Goal: Task Accomplishment & Management: Complete application form

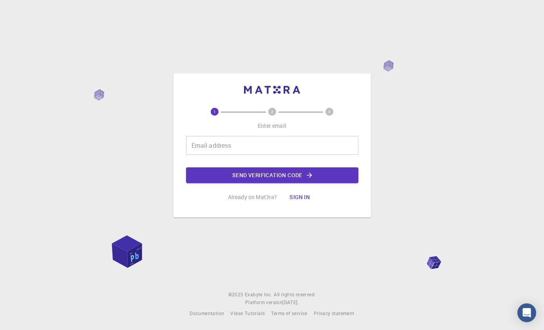
click at [201, 155] on div "Email address Email address" at bounding box center [272, 145] width 172 height 19
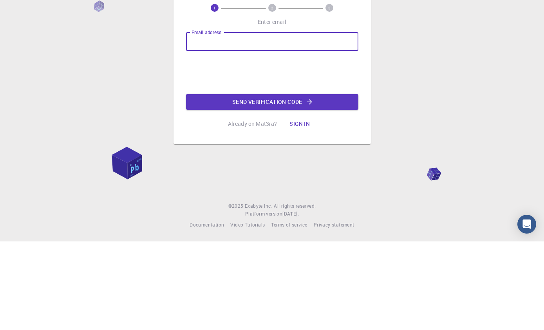
click at [195, 121] on input "Email address" at bounding box center [272, 130] width 172 height 19
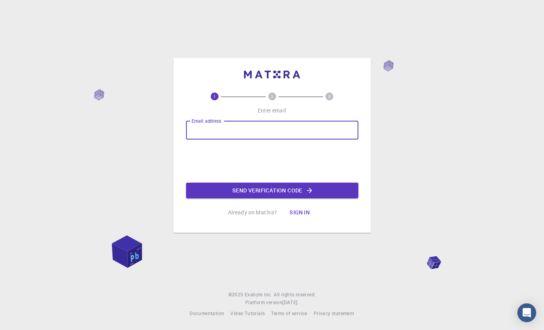
type input "M"
type input "[EMAIL_ADDRESS][DOMAIN_NAME]"
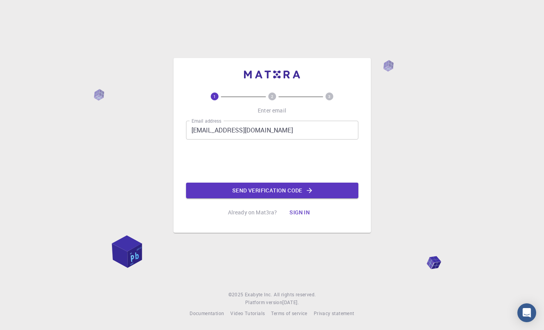
click at [197, 182] on button "Send verification code" at bounding box center [272, 190] width 172 height 16
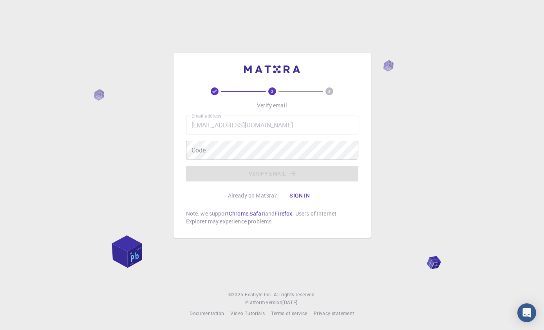
click at [196, 141] on div "Code Code" at bounding box center [272, 150] width 172 height 19
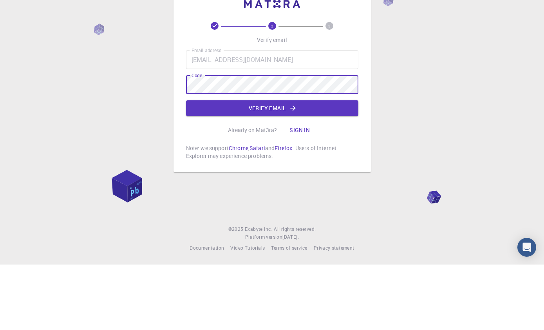
click at [204, 166] on button "Verify email" at bounding box center [272, 174] width 172 height 16
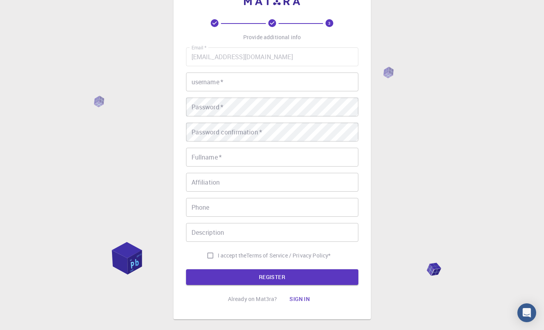
click at [193, 74] on input "username   *" at bounding box center [272, 81] width 172 height 19
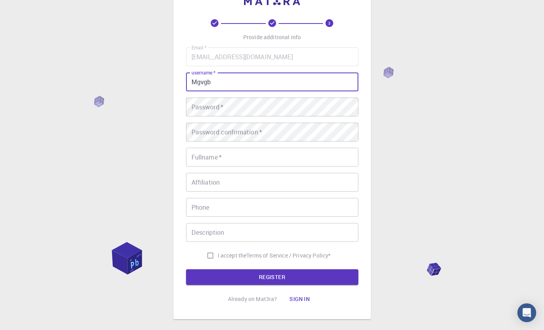
type input "Mgvgb"
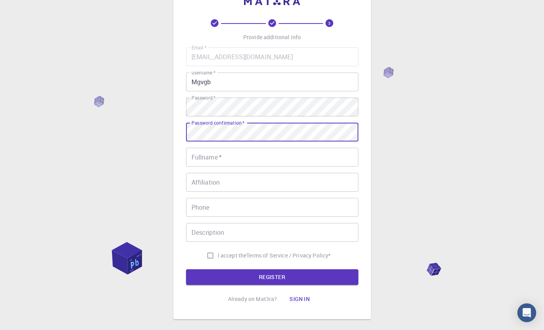
click at [195, 159] on div "Fullname   * Fullname   *" at bounding box center [272, 157] width 172 height 19
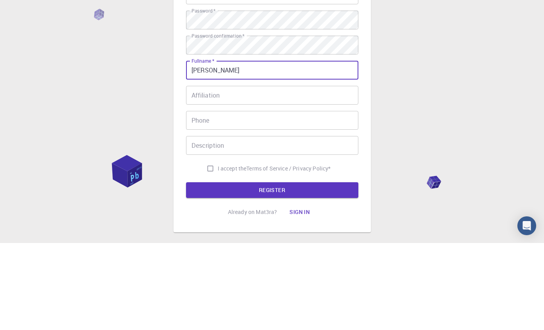
type input "[PERSON_NAME]"
click at [204, 173] on input "Affiliation" at bounding box center [272, 182] width 172 height 19
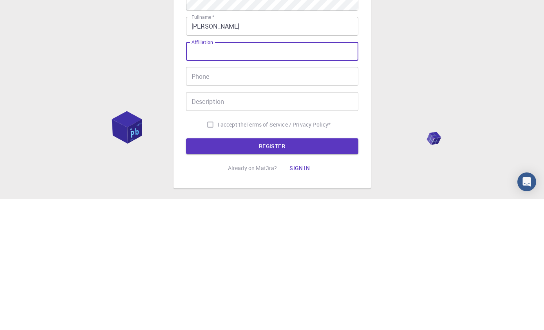
click at [194, 198] on input "Phone" at bounding box center [272, 207] width 172 height 19
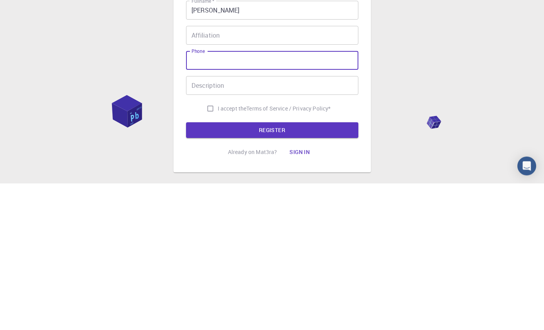
click at [206, 248] on input "I accept the Terms of Service / Privacy Policy *" at bounding box center [210, 255] width 15 height 15
checkbox input "true"
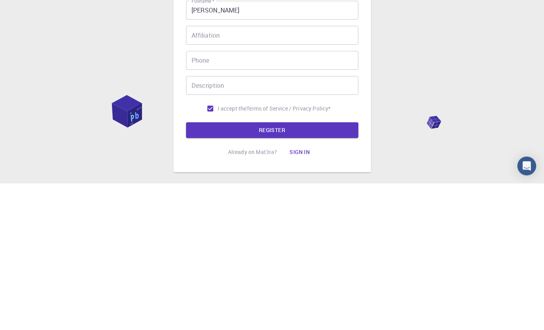
scroll to position [70, 0]
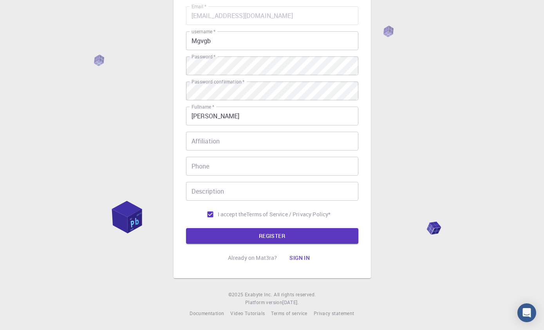
click at [203, 235] on button "REGISTER" at bounding box center [272, 236] width 172 height 16
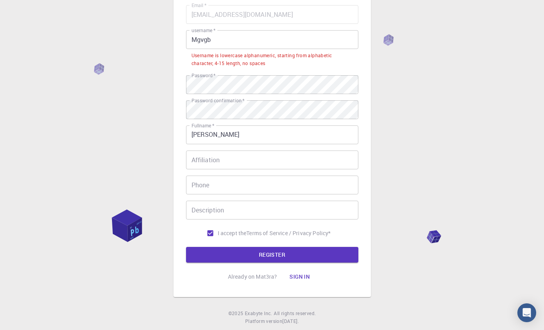
click at [213, 31] on span "*" at bounding box center [213, 30] width 3 height 7
click at [213, 31] on input "Mgvgb" at bounding box center [272, 39] width 172 height 19
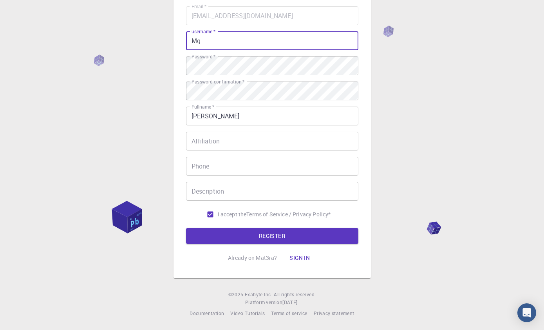
type input "M"
type input "Michal123"
click at [214, 242] on button "REGISTER" at bounding box center [272, 236] width 172 height 16
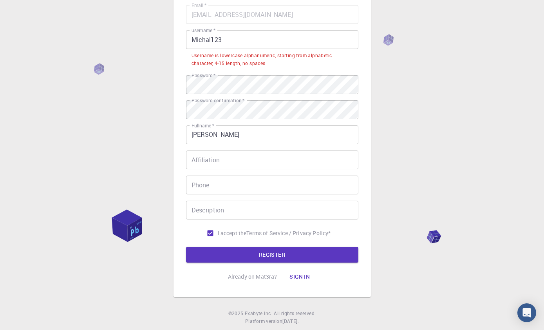
click at [188, 34] on input "Michal123" at bounding box center [272, 39] width 172 height 19
click at [269, 44] on input "Michal123" at bounding box center [272, 39] width 172 height 19
click at [299, 44] on input "Michal123" at bounding box center [272, 39] width 172 height 19
click at [195, 36] on input "Michal123" at bounding box center [272, 39] width 172 height 19
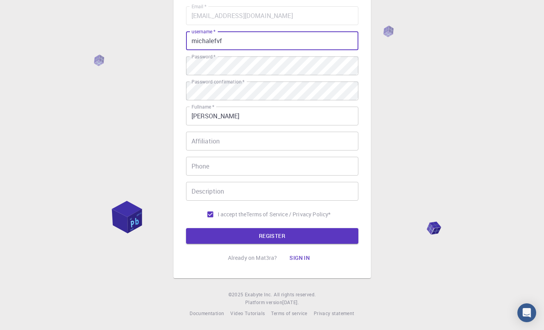
type input "michalefvf"
click at [203, 240] on button "REGISTER" at bounding box center [272, 236] width 172 height 16
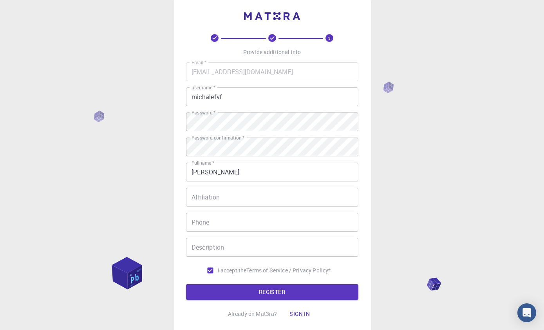
scroll to position [14, 0]
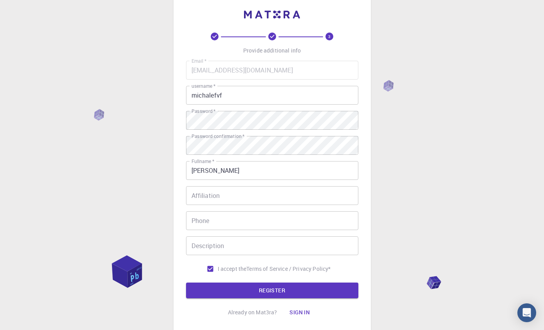
click at [223, 281] on form "Email   * [EMAIL_ADDRESS][DOMAIN_NAME] Email   * username   * michalefvf userna…" at bounding box center [272, 179] width 172 height 237
click at [225, 289] on button "REGISTER" at bounding box center [272, 290] width 172 height 16
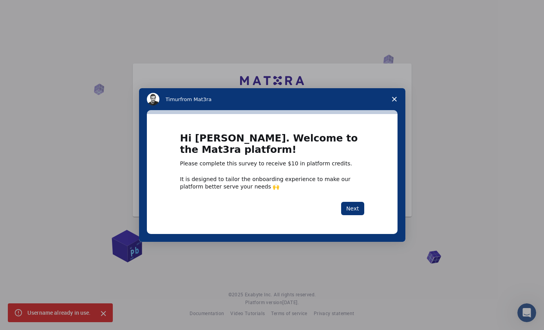
click at [353, 206] on button "Next" at bounding box center [352, 208] width 23 height 13
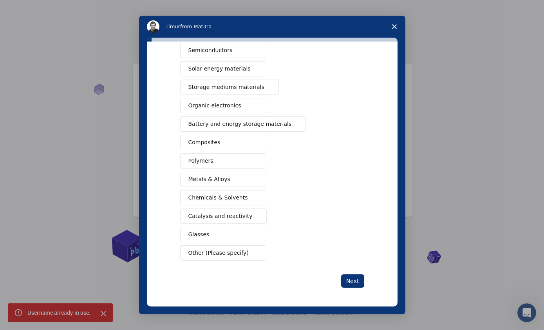
scroll to position [48, 0]
click at [209, 254] on span "Other (Please specify)" at bounding box center [218, 253] width 60 height 8
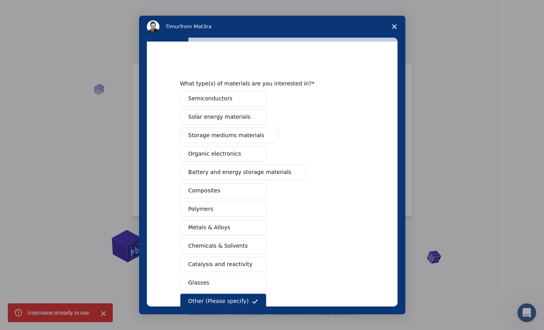
scroll to position [0, 0]
click at [197, 111] on button "Solar energy materials" at bounding box center [223, 116] width 86 height 15
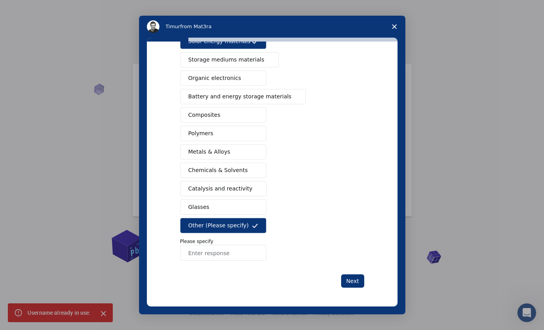
click at [219, 224] on span "Other (Please specify)" at bounding box center [218, 225] width 60 height 8
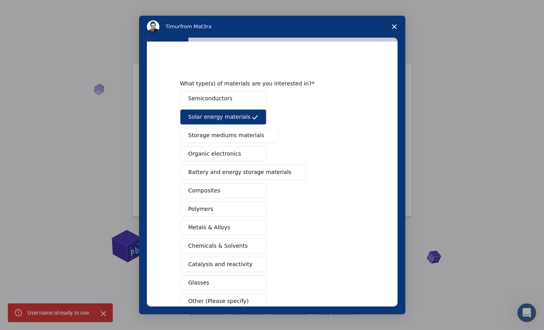
click at [191, 116] on span "Solar energy materials" at bounding box center [219, 117] width 62 height 8
click at [198, 189] on span "Composites" at bounding box center [204, 190] width 32 height 8
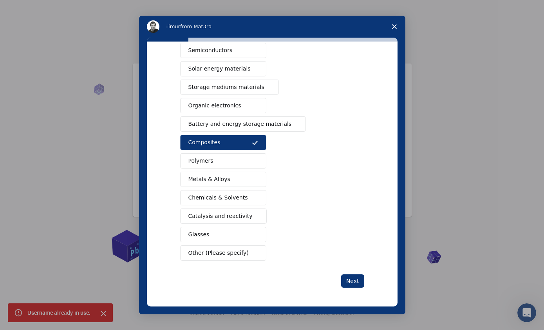
scroll to position [48, 0]
click at [358, 284] on button "Next" at bounding box center [352, 280] width 23 height 13
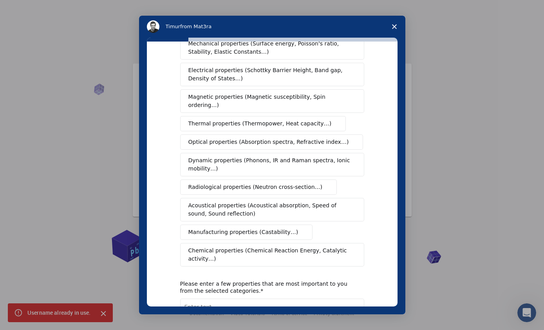
scroll to position [36, 0]
click at [200, 137] on span "Optical properties (Absorption spectra, Refractive index…)" at bounding box center [268, 141] width 160 height 8
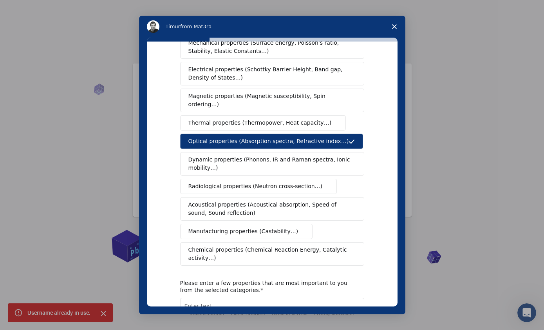
click at [197, 157] on span "Dynamic properties (Phonons, IR and Raman spectra, Ionic mobility…)" at bounding box center [269, 163] width 162 height 16
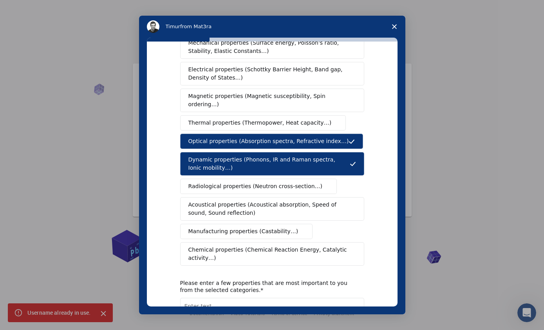
click at [200, 182] on span "Radiological properties (Neutron cross-section…)" at bounding box center [255, 186] width 134 height 8
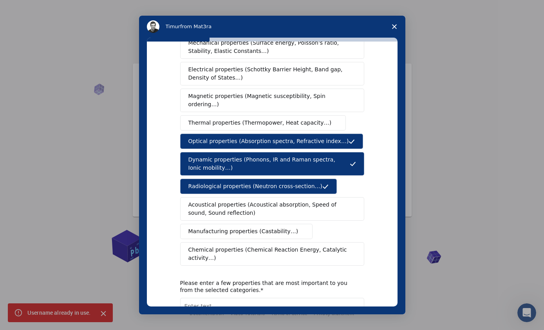
click at [207, 204] on span "Acoustical properties (Acoustical absorption, Speed of sound, Sound reflection)" at bounding box center [269, 208] width 163 height 16
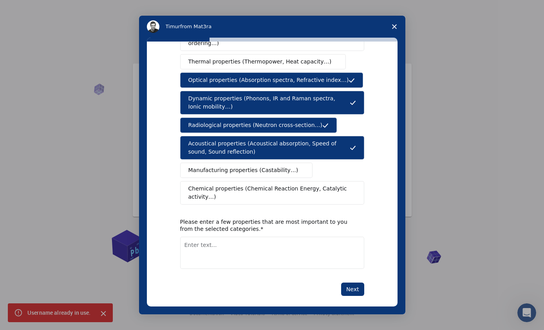
scroll to position [97, 0]
click at [353, 284] on button "Next" at bounding box center [352, 289] width 23 height 13
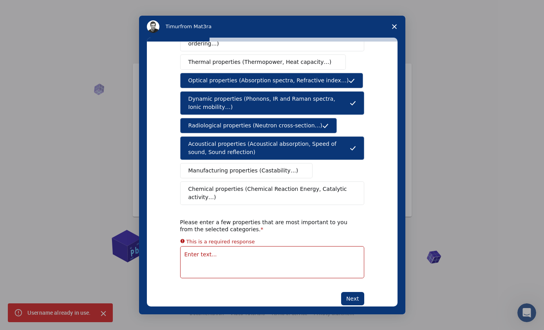
click at [290, 246] on textarea "Enter text..." at bounding box center [272, 262] width 184 height 32
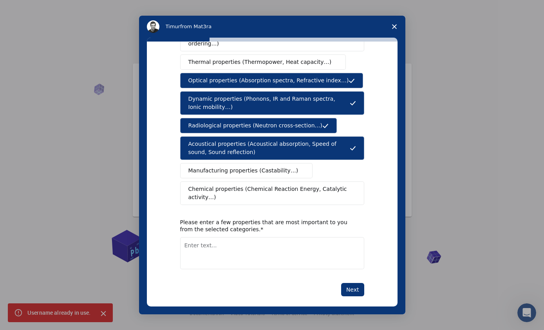
scroll to position [14, 0]
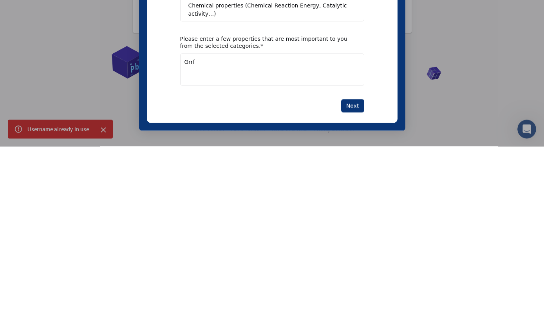
type textarea "Grrf"
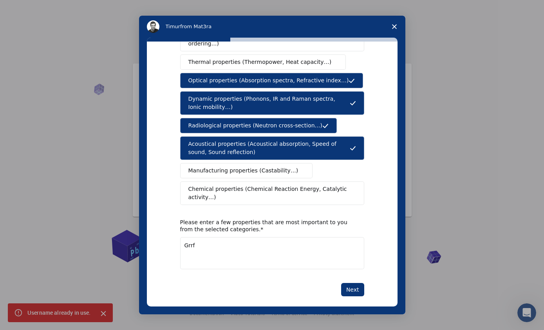
click at [346, 283] on button "Next" at bounding box center [352, 289] width 23 height 13
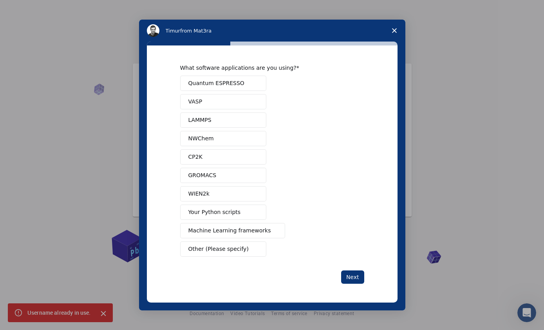
scroll to position [0, 0]
click at [203, 249] on span "Other (Please specify)" at bounding box center [218, 249] width 60 height 8
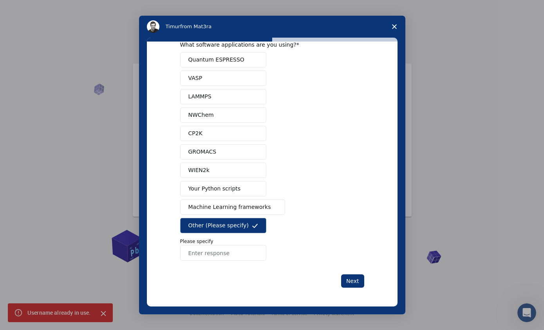
scroll to position [19, 0]
click at [353, 279] on button "Next" at bounding box center [352, 280] width 23 height 13
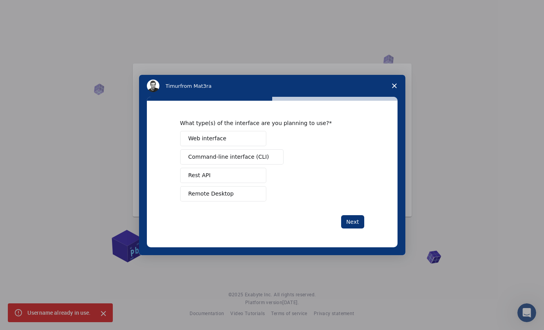
scroll to position [0, 0]
click at [197, 138] on span "Web interface" at bounding box center [207, 138] width 38 height 8
click at [349, 218] on button "Next" at bounding box center [352, 221] width 23 height 13
click at [352, 219] on button "Next" at bounding box center [352, 221] width 23 height 13
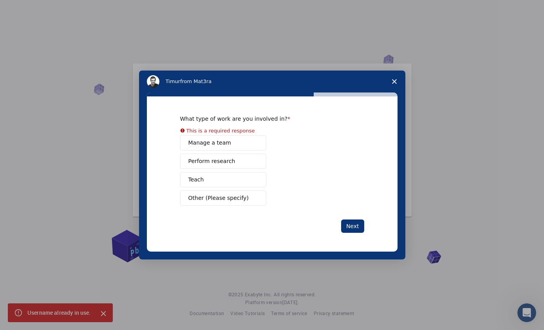
click at [217, 162] on button "Perform research" at bounding box center [223, 160] width 86 height 15
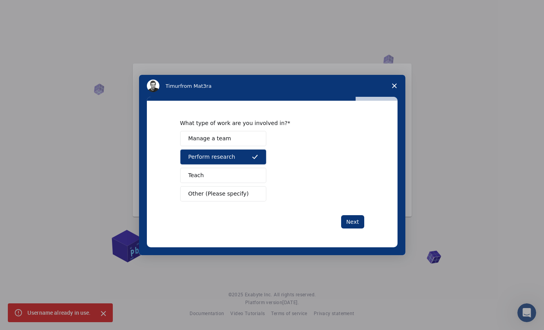
click at [348, 216] on button "Next" at bounding box center [352, 221] width 23 height 13
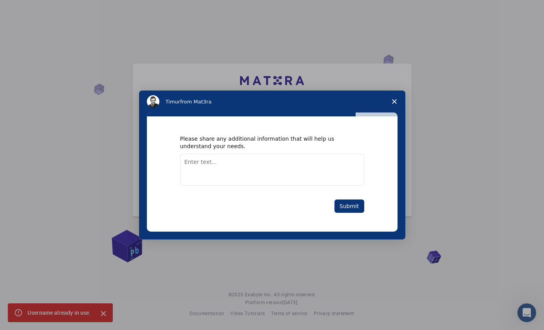
click at [345, 202] on button "Submit" at bounding box center [349, 205] width 30 height 13
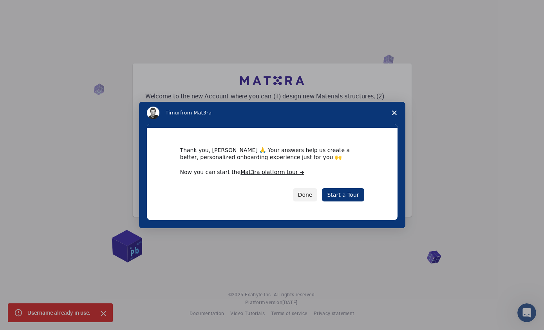
click at [314, 196] on button "Done" at bounding box center [305, 194] width 25 height 13
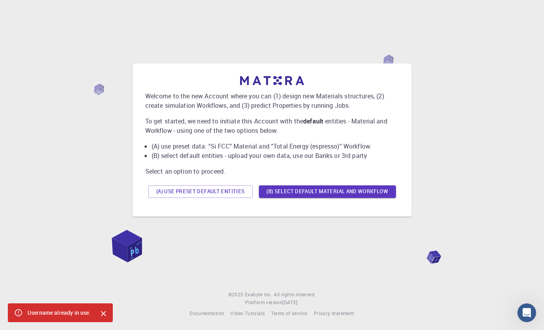
click at [289, 185] on button "(B) Select default material and workflow" at bounding box center [327, 191] width 137 height 13
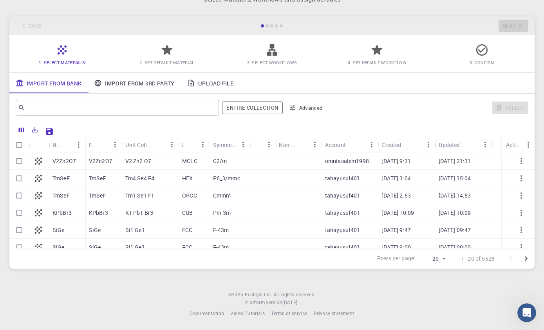
scroll to position [28, 0]
click at [153, 48] on span "2. Set Default Material" at bounding box center [166, 57] width 99 height 18
click at [168, 43] on icon at bounding box center [167, 50] width 14 height 14
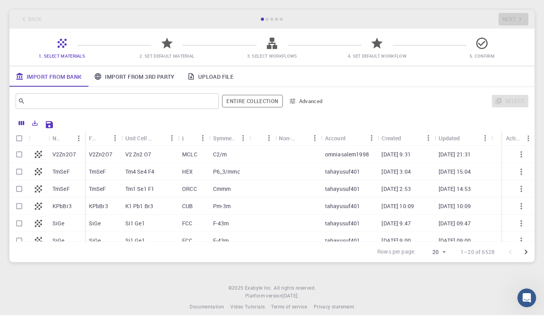
scroll to position [0, 0]
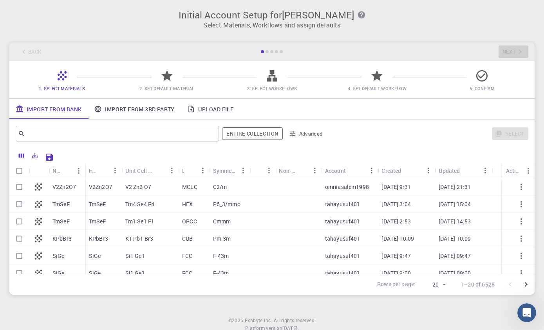
click at [58, 187] on p "V2Zn2O7" at bounding box center [63, 187] width 23 height 8
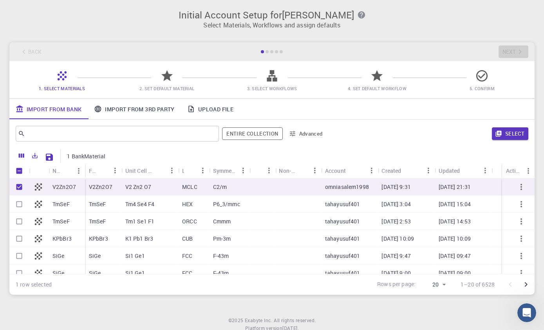
checkbox input "true"
click at [60, 186] on p "V2Zn2O7" at bounding box center [63, 187] width 23 height 8
checkbox input "false"
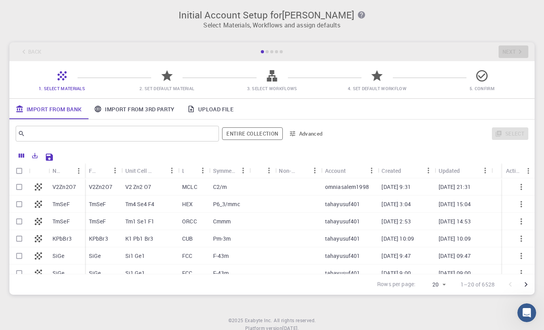
click at [90, 185] on p "V2Zn2O7" at bounding box center [100, 187] width 23 height 8
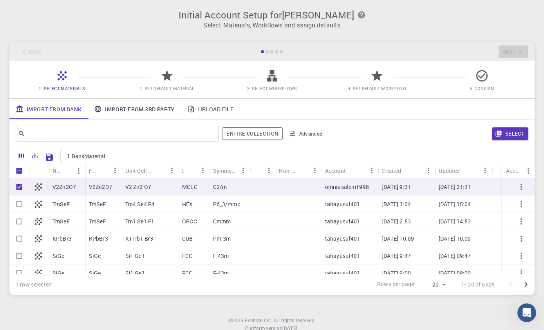
checkbox input "true"
click at [514, 133] on button "Select" at bounding box center [510, 133] width 36 height 13
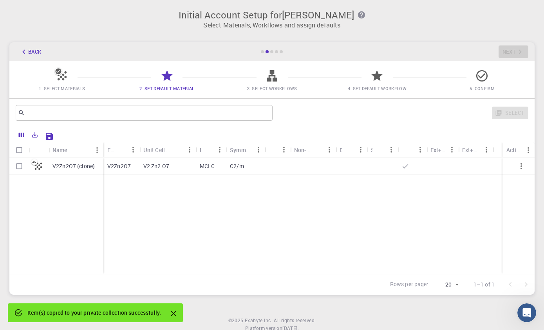
click at [85, 162] on p "V2Zn2O7 (clone)" at bounding box center [73, 166] width 42 height 8
checkbox input "true"
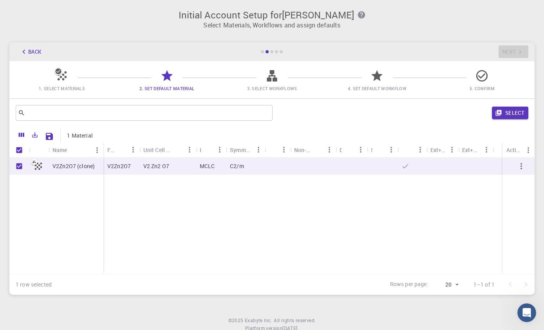
click at [503, 115] on button "Select" at bounding box center [510, 112] width 36 height 13
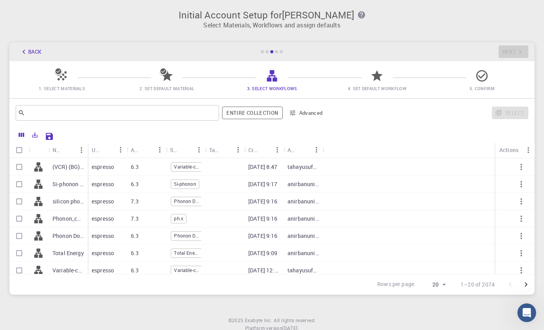
scroll to position [17, 0]
click at [65, 182] on p "Si-phonon (clone)" at bounding box center [67, 184] width 31 height 8
checkbox input "true"
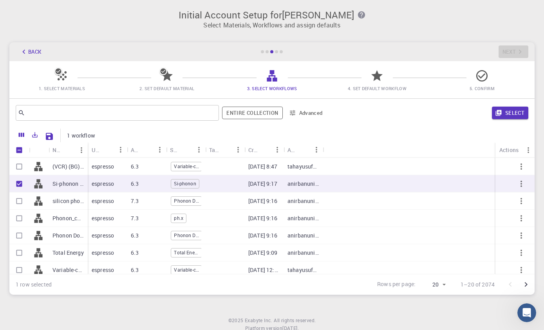
click at [509, 108] on button "Select" at bounding box center [510, 112] width 36 height 13
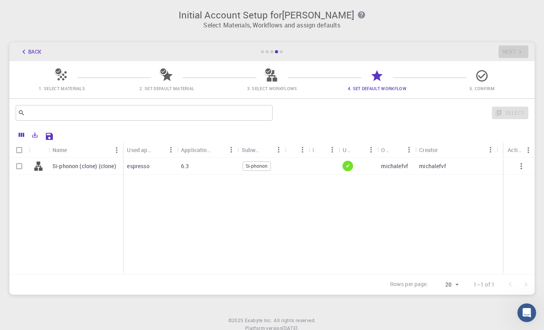
click at [70, 162] on p "Si-phonon (clone) (clone)" at bounding box center [84, 166] width 64 height 8
checkbox input "true"
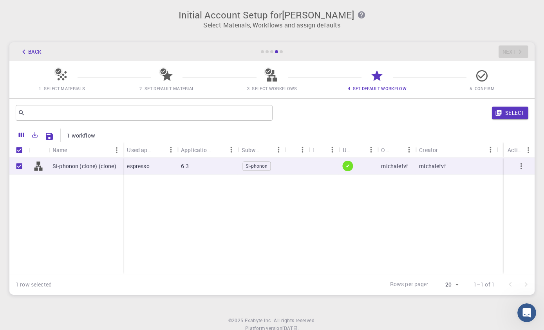
click at [492, 110] on button "Select" at bounding box center [510, 112] width 36 height 13
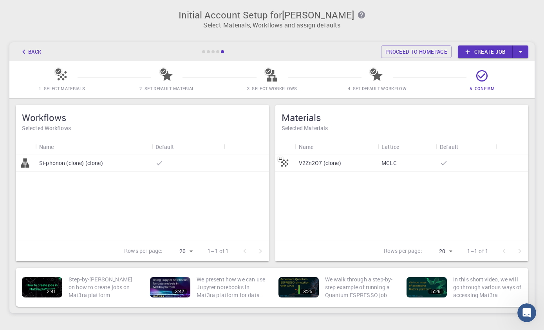
click at [481, 46] on link "Create job" at bounding box center [485, 51] width 55 height 13
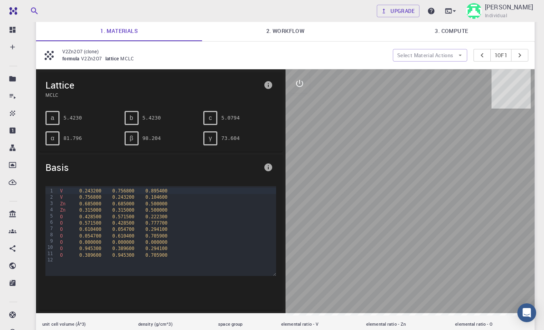
click at [55, 118] on div "a" at bounding box center [52, 118] width 14 height 14
click at [51, 113] on div "a" at bounding box center [52, 118] width 14 height 14
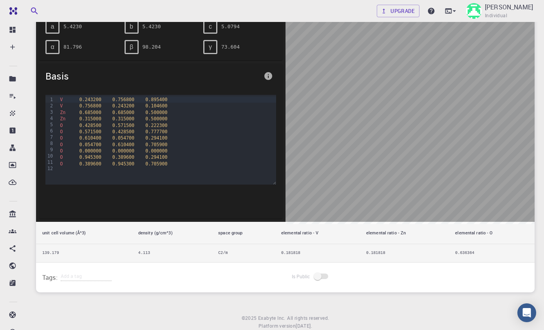
scroll to position [148, 0]
click at [64, 128] on div "O 0.428500 0.571500 0.222300" at bounding box center [167, 126] width 218 height 6
click at [38, 125] on div "Lattice MCLC a 5.4230 b 5.4230 c 5.0794 α 81.796 β 98.204 γ 73.604 Basis 99 1 2…" at bounding box center [160, 99] width 249 height 243
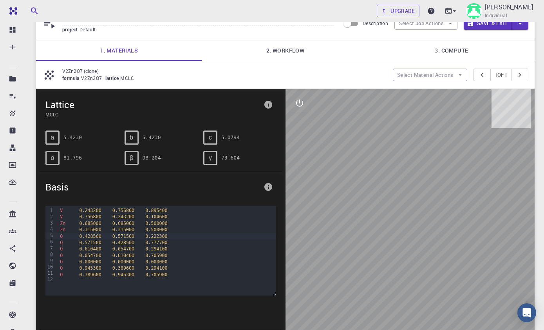
scroll to position [38, 0]
click at [54, 138] on span "a" at bounding box center [53, 136] width 4 height 7
click at [128, 136] on div "b" at bounding box center [131, 137] width 14 height 14
click at [130, 155] on span "β" at bounding box center [132, 157] width 4 height 7
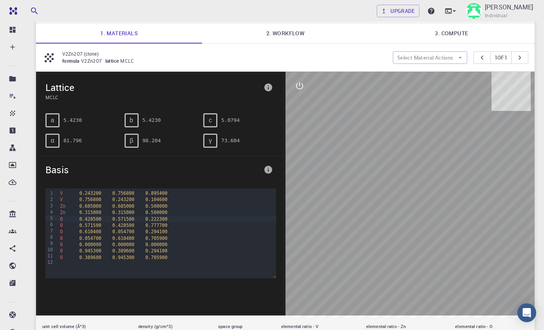
scroll to position [48, 0]
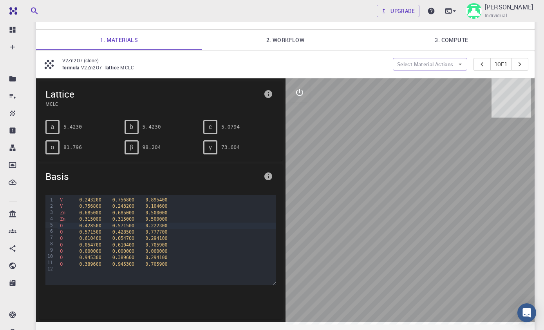
click at [301, 95] on icon "interactive" at bounding box center [299, 92] width 9 height 9
click at [297, 96] on icon "interactive" at bounding box center [299, 92] width 9 height 9
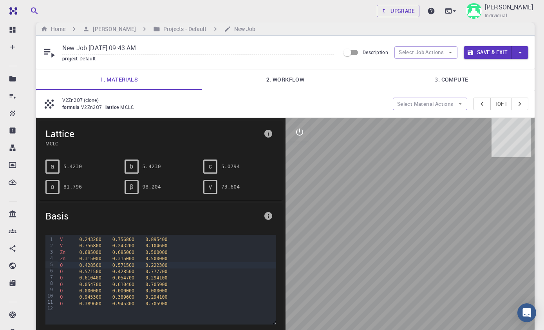
scroll to position [0, 0]
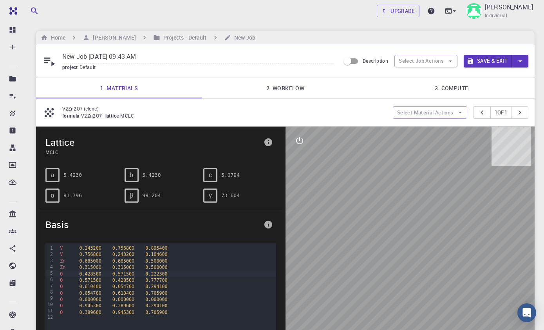
click at [227, 85] on link "2. Workflow" at bounding box center [285, 88] width 166 height 20
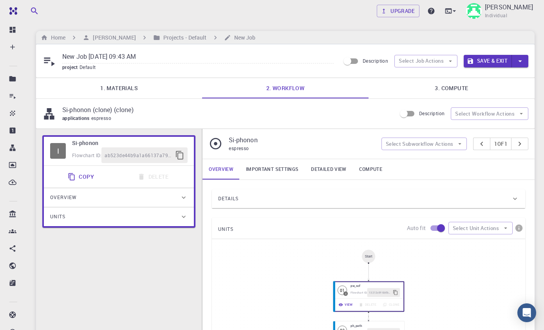
click at [406, 90] on link "3. Compute" at bounding box center [451, 88] width 166 height 20
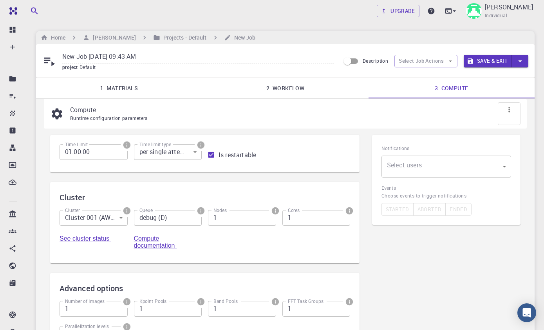
click at [83, 89] on link "1. Materials" at bounding box center [119, 88] width 166 height 20
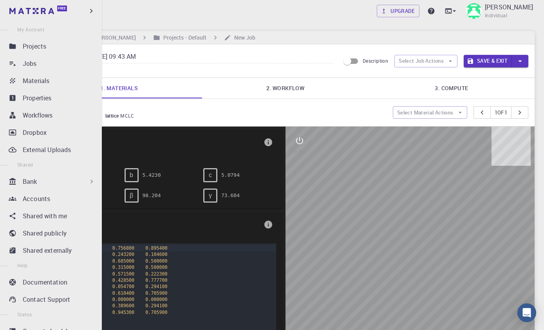
click at [92, 7] on icon "button" at bounding box center [91, 11] width 9 height 9
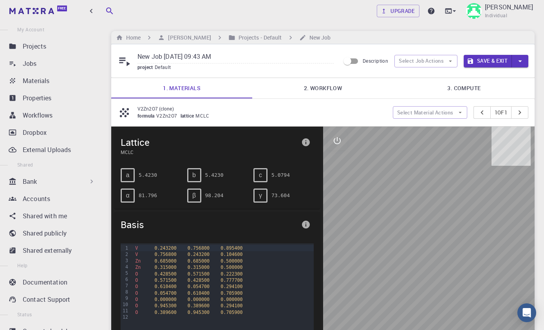
click at [94, 10] on icon "button" at bounding box center [91, 11] width 9 height 9
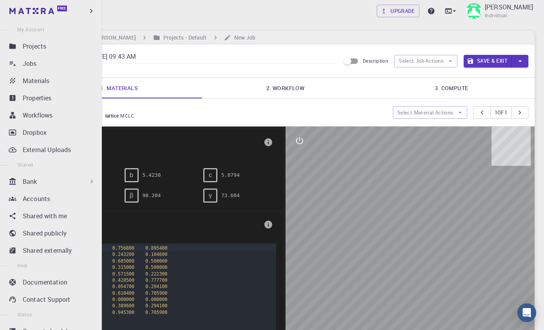
click at [129, 17] on div "Upgrade Michal Individual" at bounding box center [285, 11] width 517 height 20
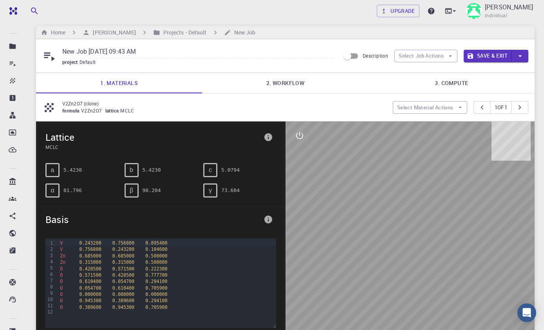
scroll to position [2, 0]
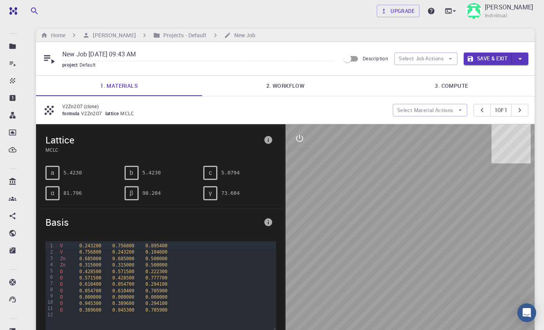
click at [458, 6] on div at bounding box center [450, 10] width 15 height 11
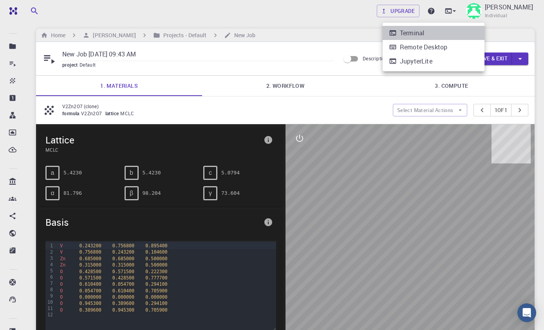
click at [395, 28] on li "Terminal" at bounding box center [433, 33] width 102 height 14
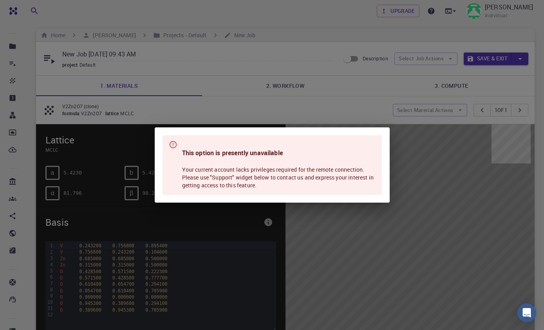
click at [288, 56] on div "This option is presently unavailable Your current account lacks privileges requ…" at bounding box center [272, 165] width 544 height 330
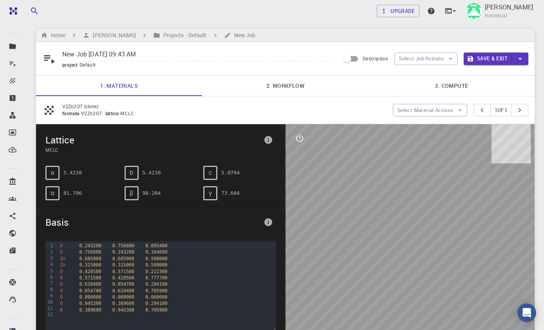
scroll to position [0, 0]
